Goal: Information Seeking & Learning: Learn about a topic

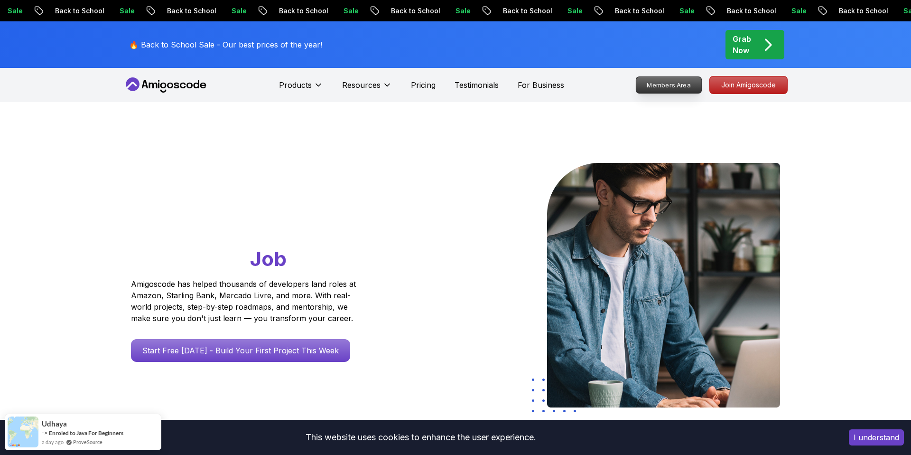
click at [681, 88] on p "Members Area" at bounding box center [670, 85] width 66 height 16
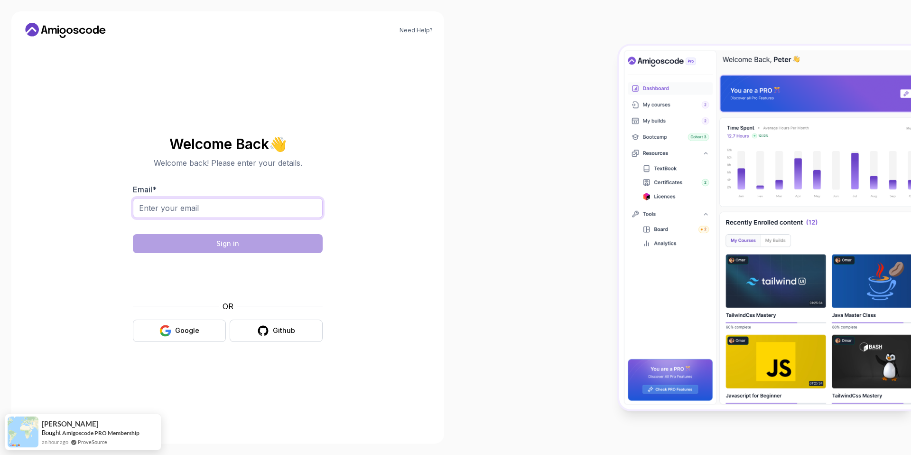
click at [176, 205] on input "Email *" at bounding box center [228, 208] width 190 height 20
type input "malcolmkgobalale833@gmail.com"
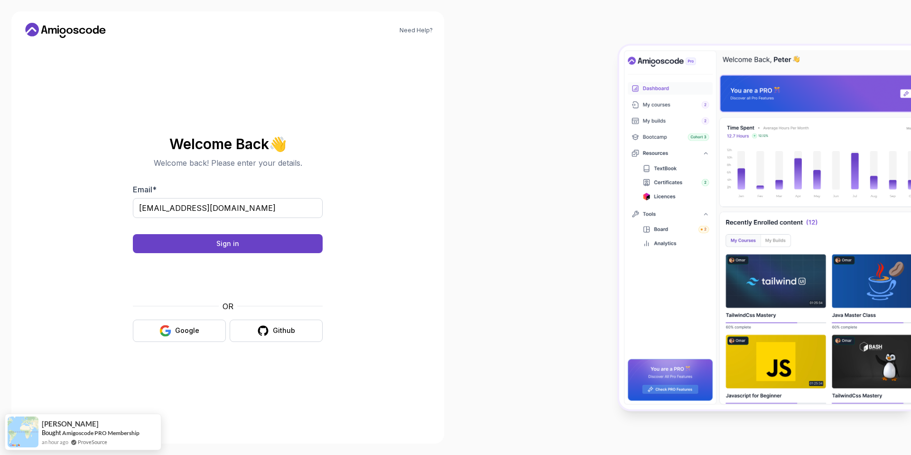
click at [595, 147] on body "Need Help? Welcome Back 👋 Welcome back! Please enter your details. Email * malc…" at bounding box center [455, 227] width 911 height 455
click at [225, 243] on div "Sign in" at bounding box center [227, 243] width 23 height 9
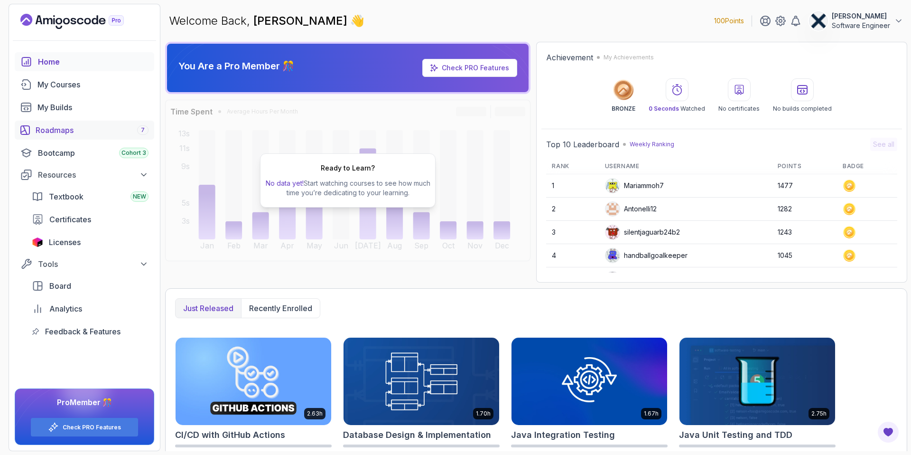
click at [83, 127] on div "Roadmaps 7" at bounding box center [92, 129] width 113 height 11
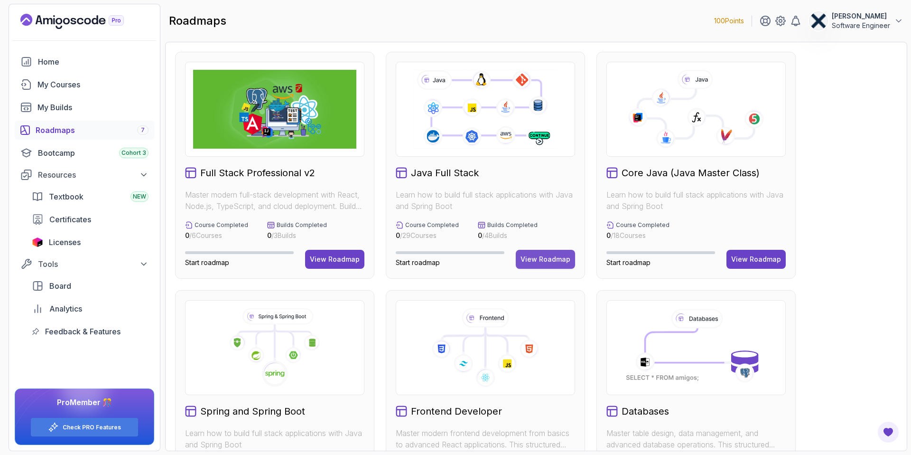
click at [553, 257] on div "View Roadmap" at bounding box center [546, 258] width 50 height 9
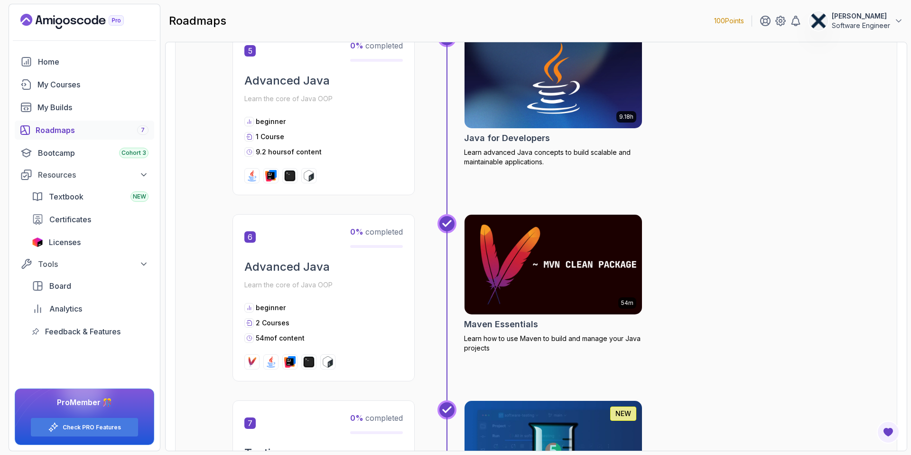
scroll to position [1103, 0]
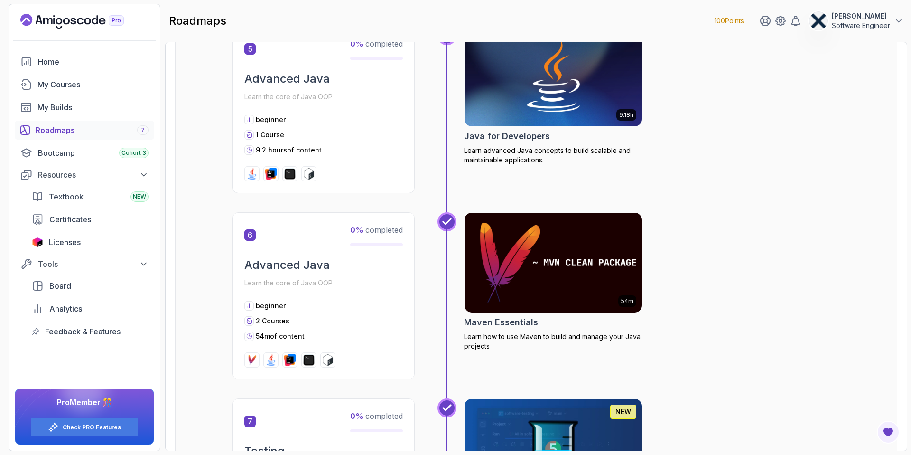
click at [519, 243] on img at bounding box center [553, 262] width 187 height 104
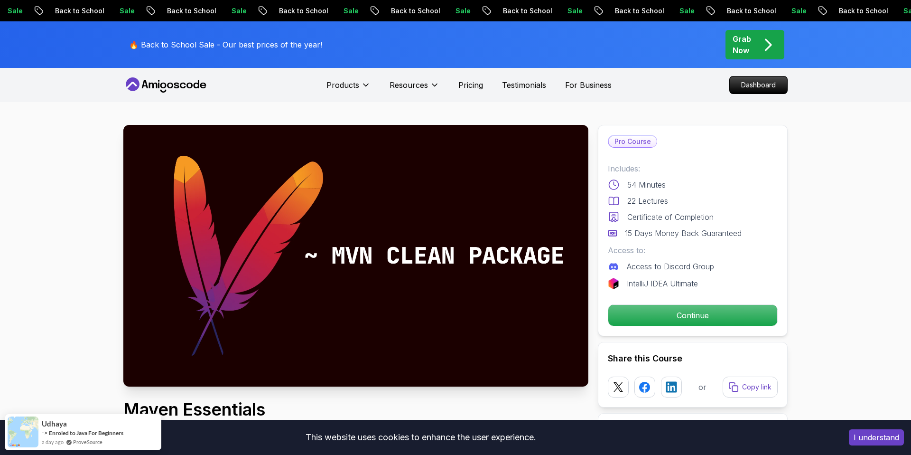
click at [875, 436] on button "I understand" at bounding box center [876, 437] width 55 height 16
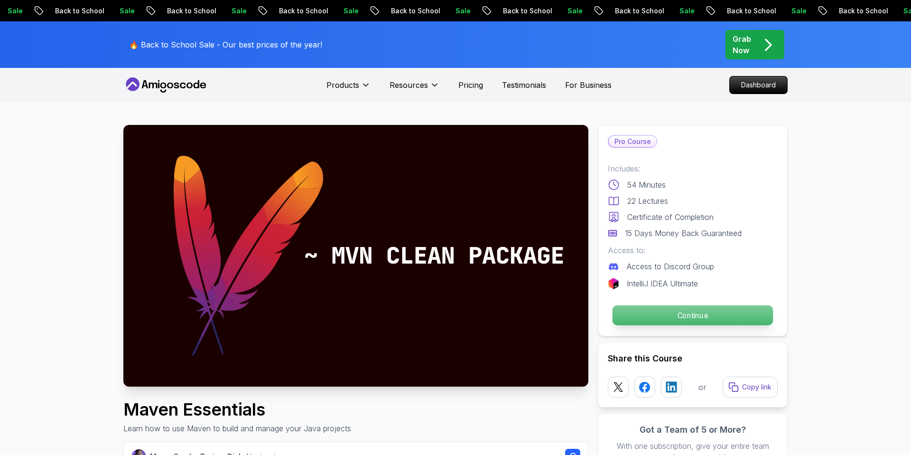
click at [678, 317] on p "Continue" at bounding box center [693, 315] width 160 height 20
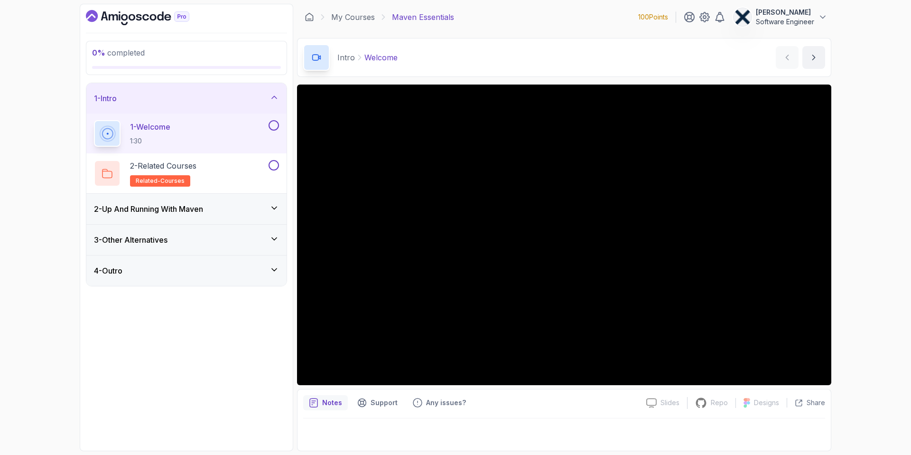
click at [259, 202] on div "2 - Up And Running With [PERSON_NAME]" at bounding box center [186, 209] width 200 height 30
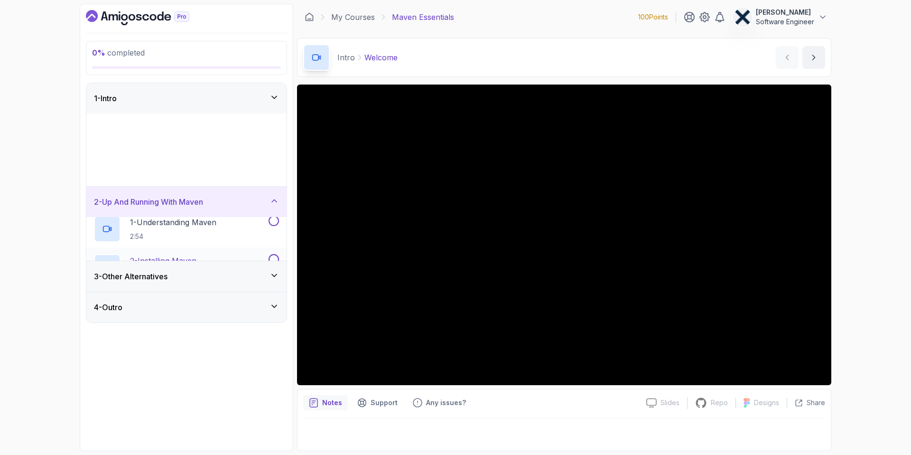
scroll to position [1, 0]
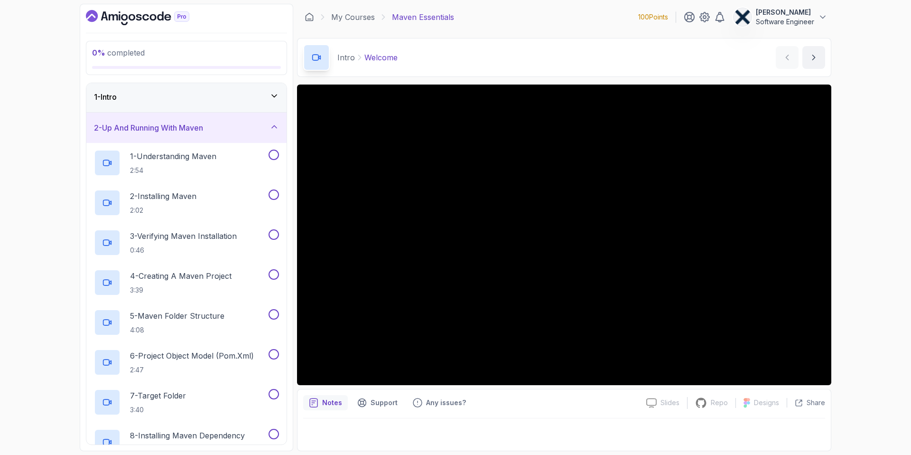
click at [183, 131] on h3 "2 - Up And Running With [PERSON_NAME]" at bounding box center [148, 127] width 109 height 11
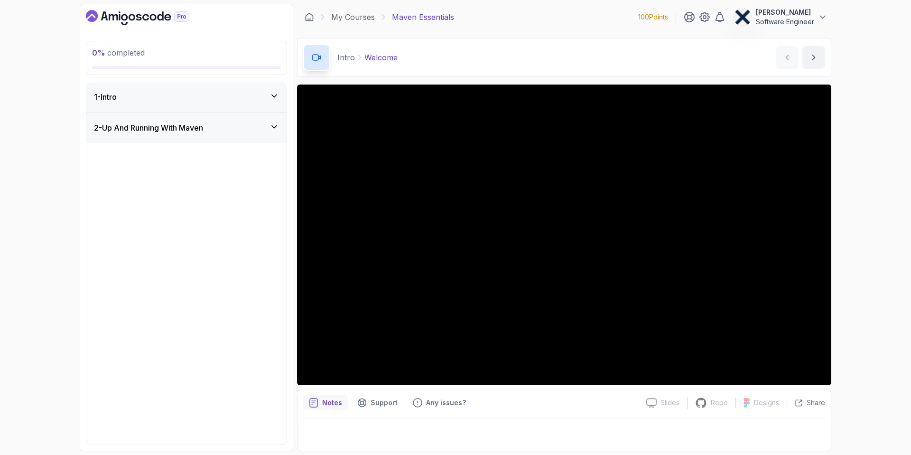
scroll to position [0, 0]
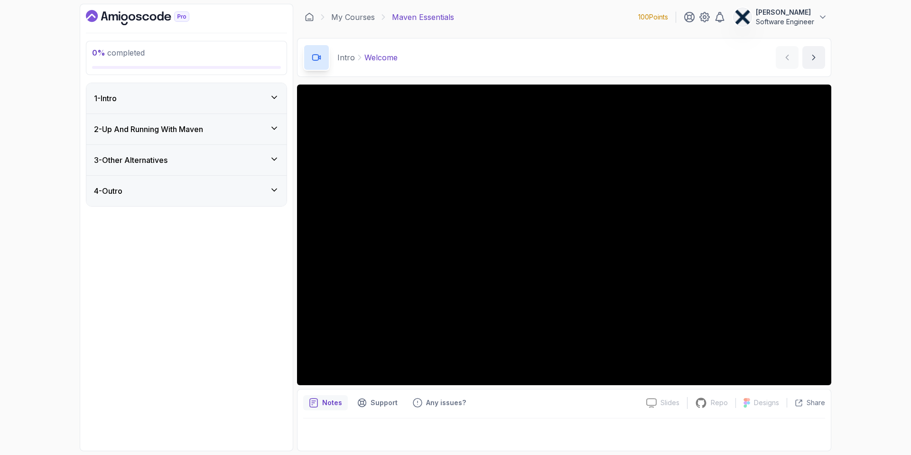
click at [179, 161] on div "3 - Other Alternatives" at bounding box center [186, 159] width 185 height 11
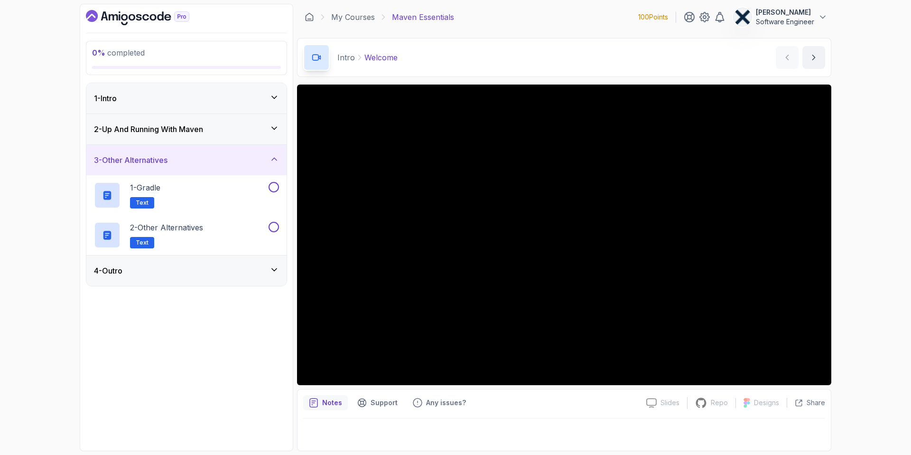
click at [179, 161] on div "3 - Other Alternatives" at bounding box center [186, 159] width 185 height 11
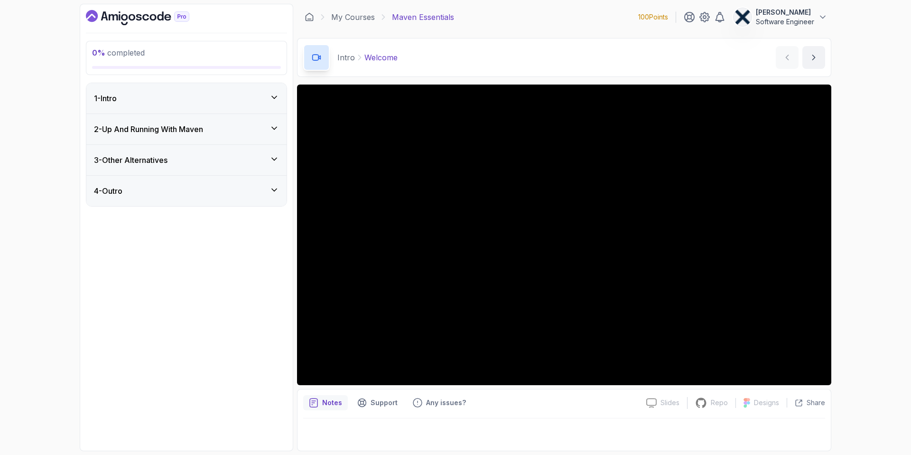
click at [182, 161] on div "3 - Other Alternatives" at bounding box center [186, 159] width 185 height 11
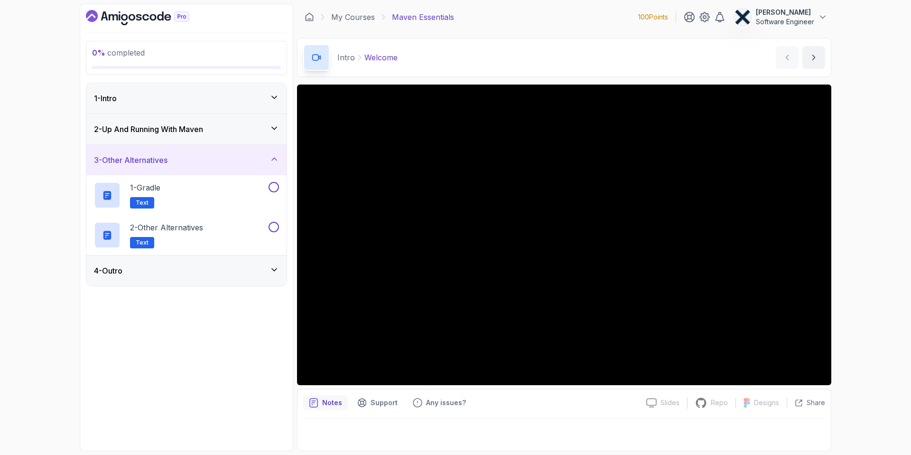
click at [175, 267] on div "4 - Outro" at bounding box center [186, 270] width 185 height 11
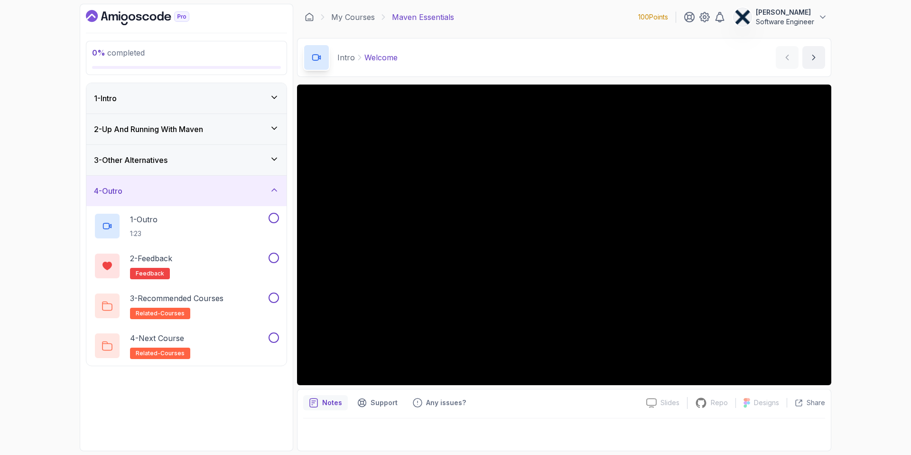
click at [167, 197] on div "4 - Outro" at bounding box center [186, 191] width 200 height 30
